Goal: Information Seeking & Learning: Learn about a topic

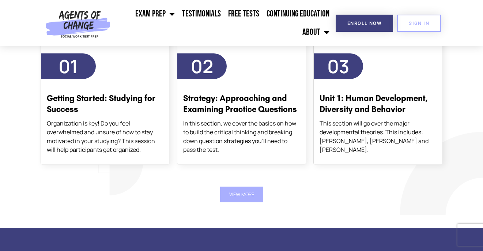
scroll to position [1293, 0]
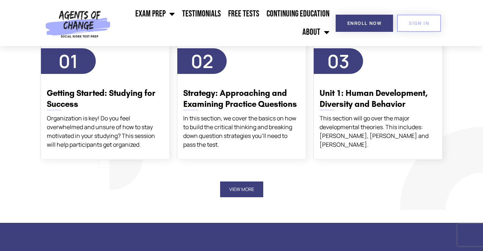
click at [247, 188] on button "View More" at bounding box center [241, 189] width 43 height 16
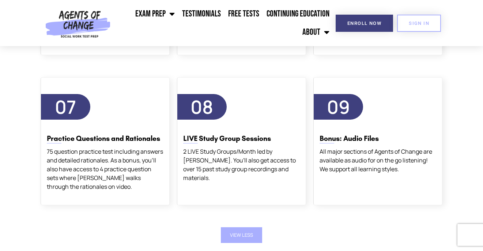
scroll to position [1549, 0]
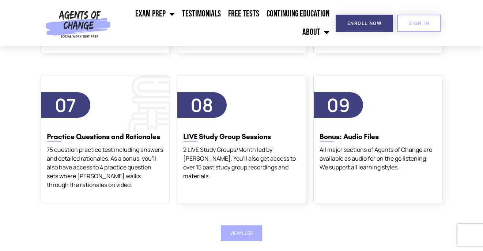
click at [138, 175] on div "75 question practice test including answers and detailed rationales. As a bonus…" at bounding box center [105, 167] width 117 height 44
click at [144, 197] on div "07 Practice Questions and Rationales 75 question practice test including answer…" at bounding box center [105, 139] width 129 height 128
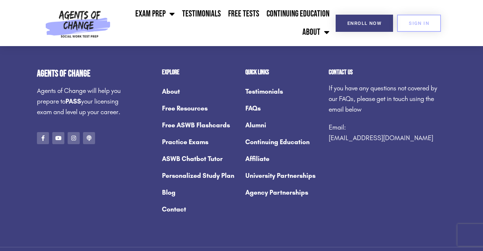
scroll to position [3109, 0]
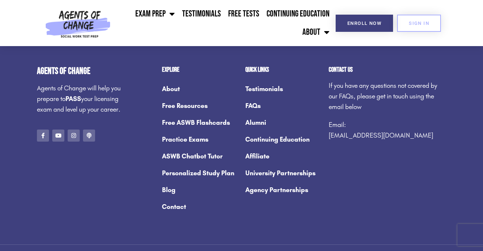
click at [189, 137] on link "Practice Exams" at bounding box center [200, 139] width 76 height 17
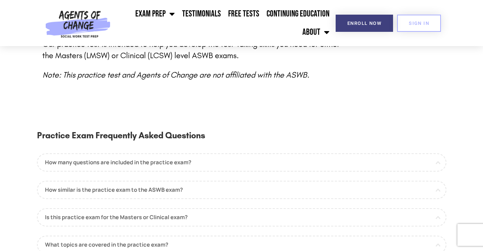
scroll to position [390, 0]
